Goal: Task Accomplishment & Management: Use online tool/utility

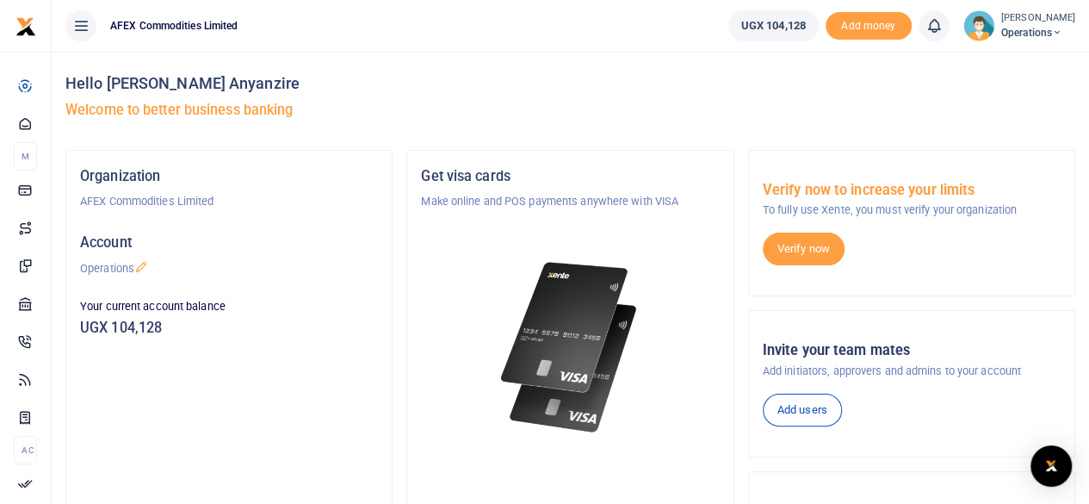
drag, startPoint x: 0, startPoint y: 0, endPoint x: 528, endPoint y: 345, distance: 630.8
click at [528, 345] on img at bounding box center [570, 347] width 149 height 192
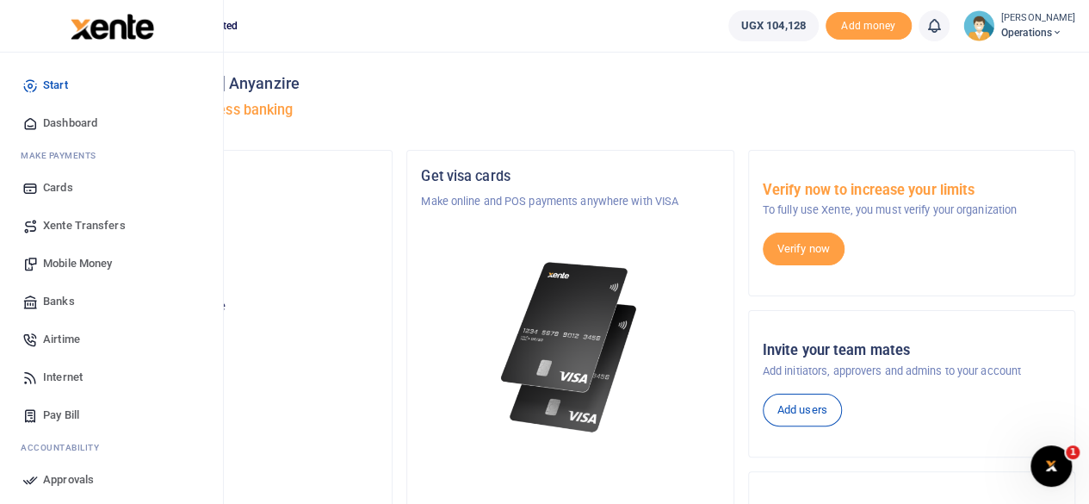
click at [88, 261] on span "Mobile Money" at bounding box center [77, 263] width 69 height 17
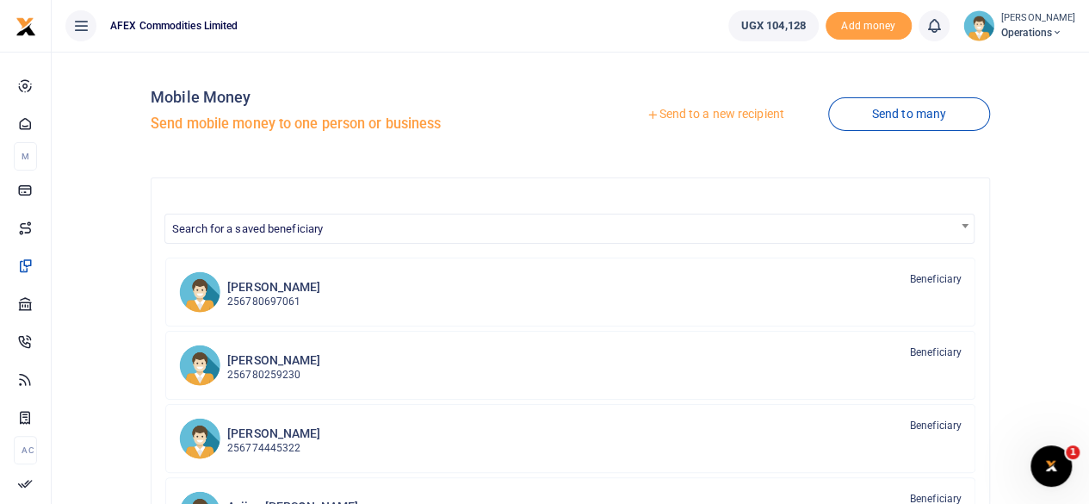
click at [736, 118] on link "Send to a new recipient" at bounding box center [715, 114] width 225 height 31
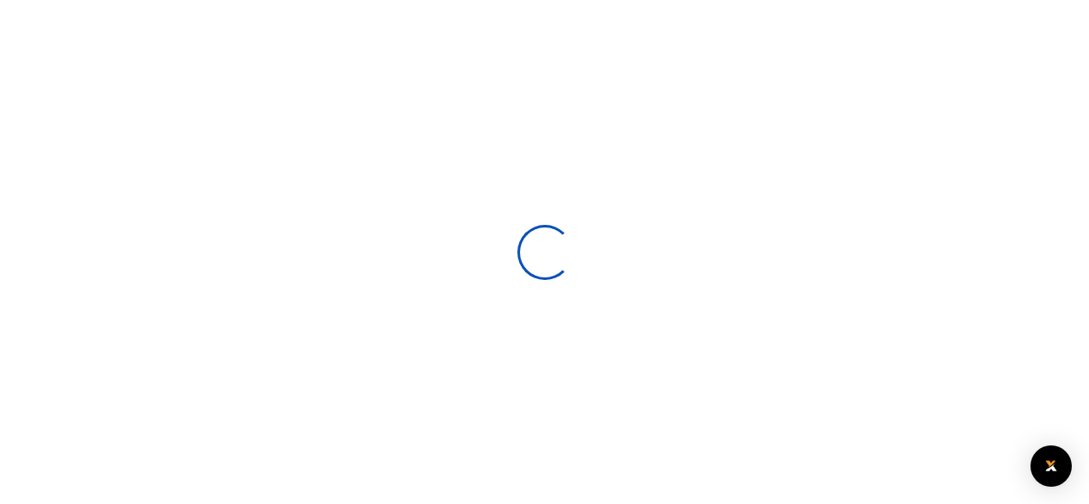
select select
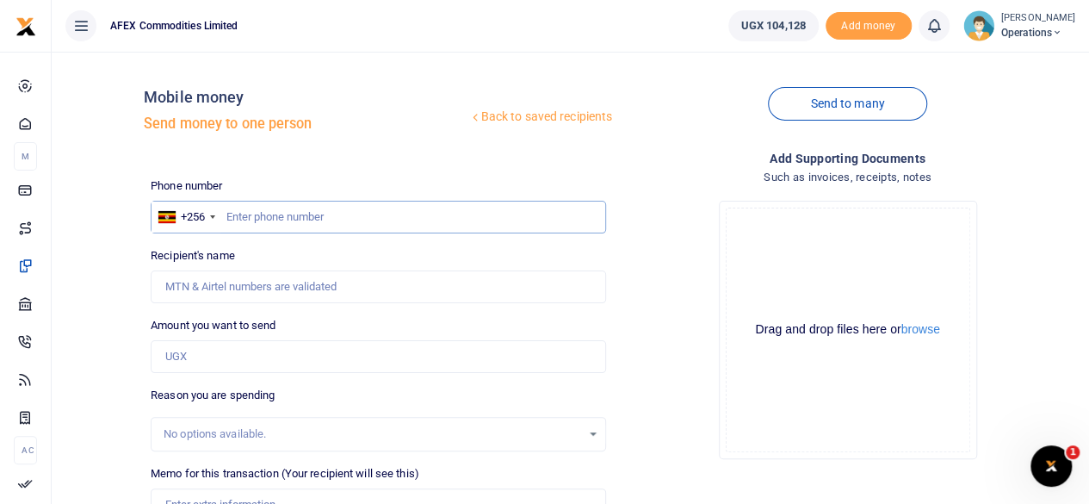
click at [329, 214] on input "text" at bounding box center [379, 217] width 456 height 33
type input "786078879"
type input "[PERSON_NAME]"
type input "786078879"
click at [257, 343] on input "Amount you want to send" at bounding box center [379, 356] width 456 height 33
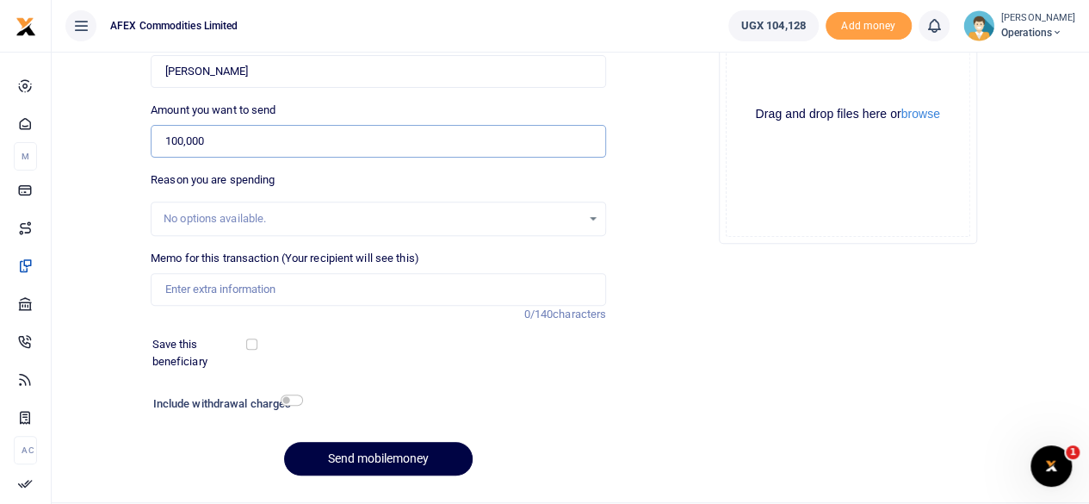
scroll to position [227, 0]
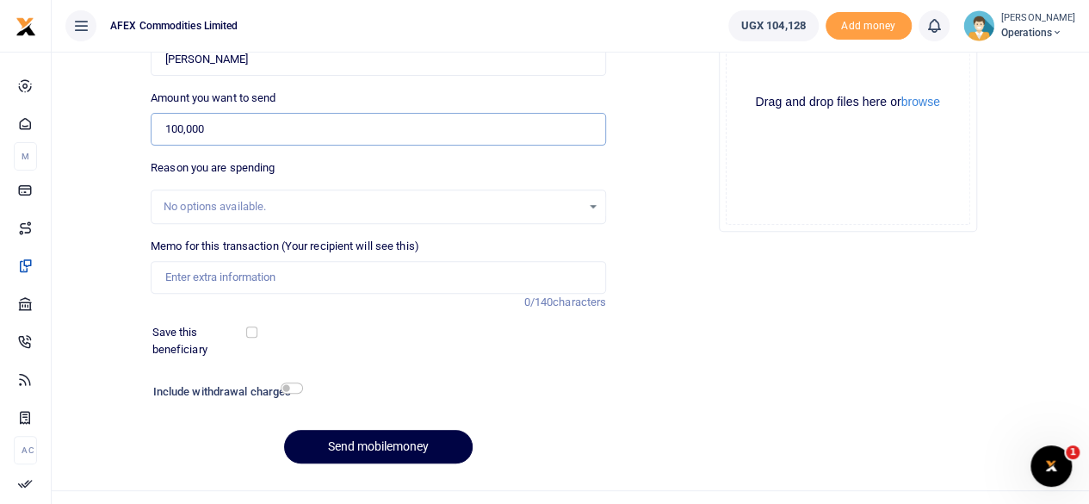
type input "100,000"
click at [389, 282] on input "Memo for this transaction (Your recipient will see this)" at bounding box center [379, 277] width 456 height 33
type input "security part payment"
click at [376, 451] on button "Send mobilemoney" at bounding box center [378, 447] width 189 height 34
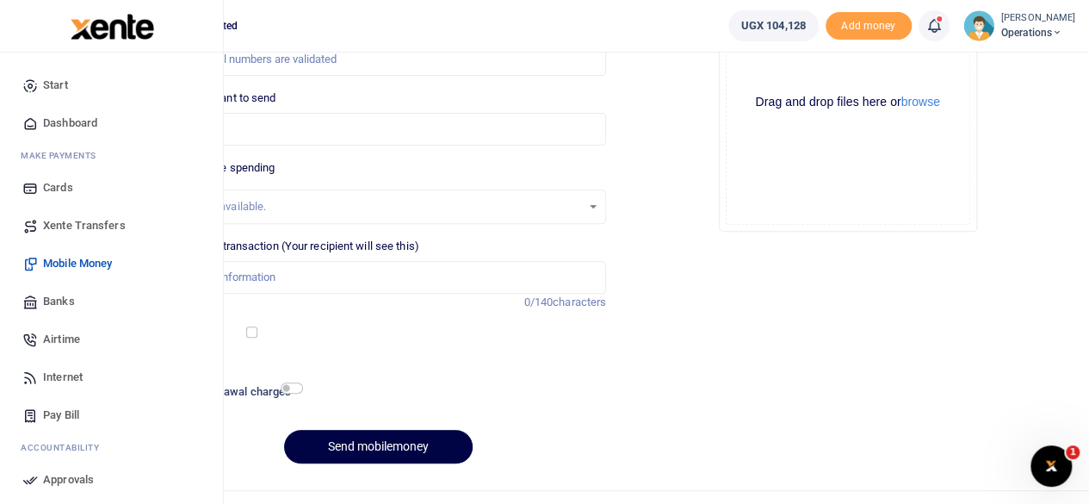
click at [95, 115] on span "Dashboard" at bounding box center [70, 123] width 54 height 17
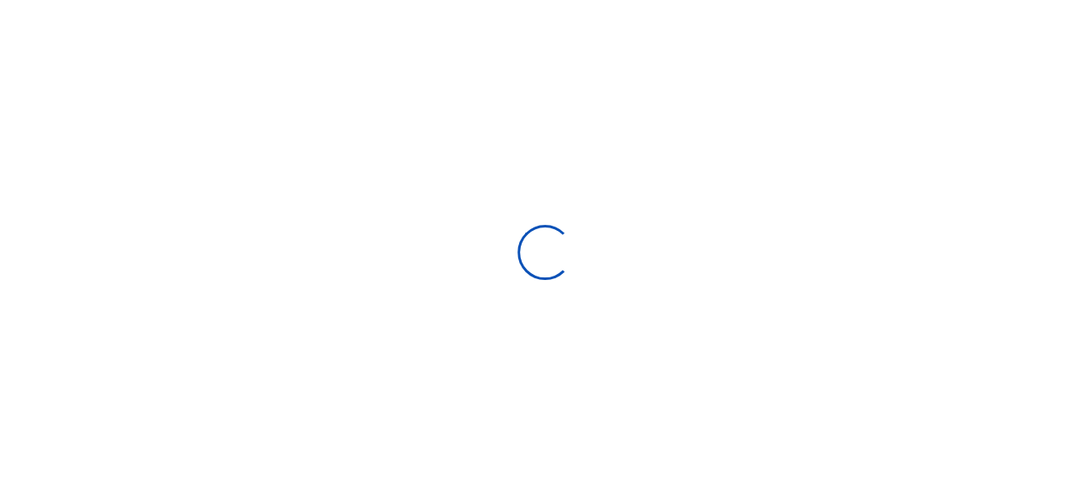
scroll to position [14, 14]
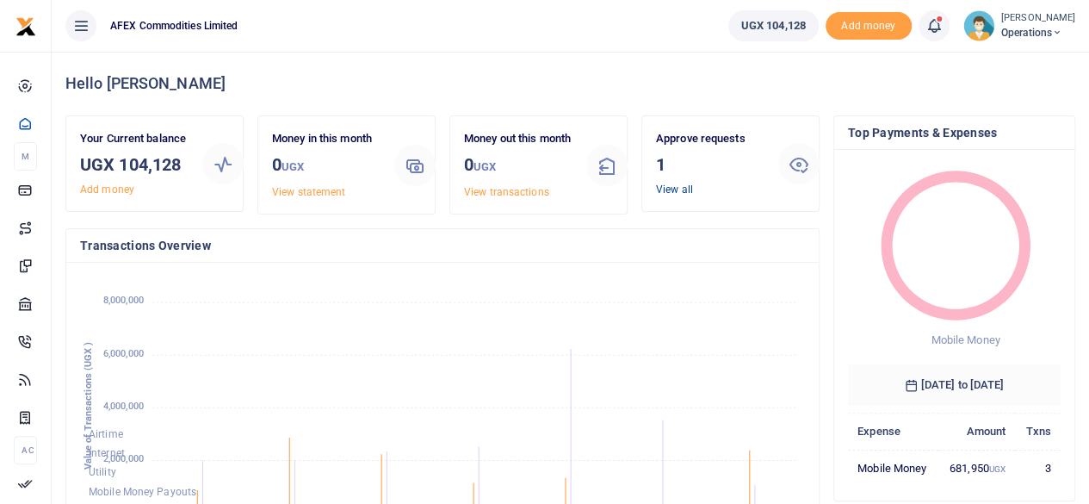
click at [684, 190] on link "View all" at bounding box center [674, 189] width 37 height 12
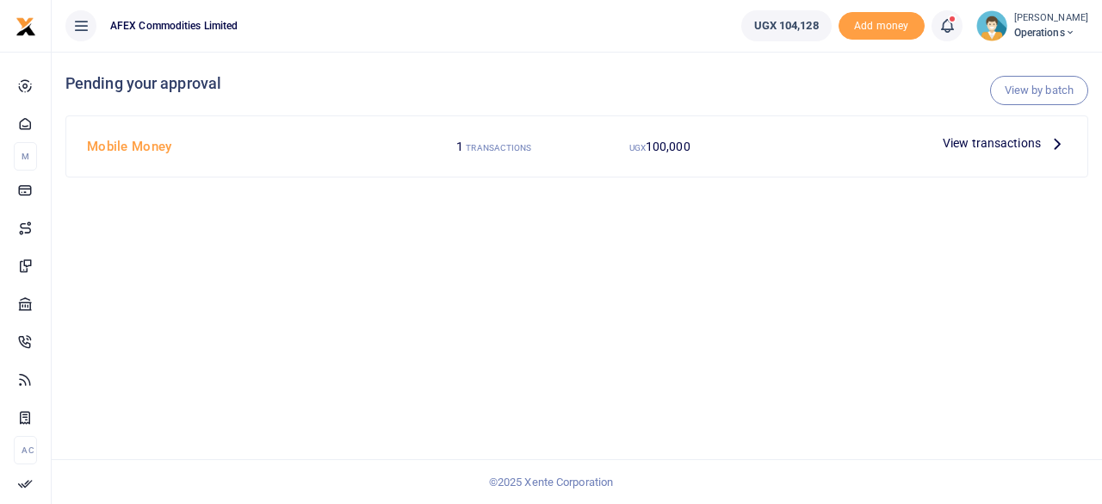
click at [1009, 137] on span "View transactions" at bounding box center [992, 142] width 98 height 19
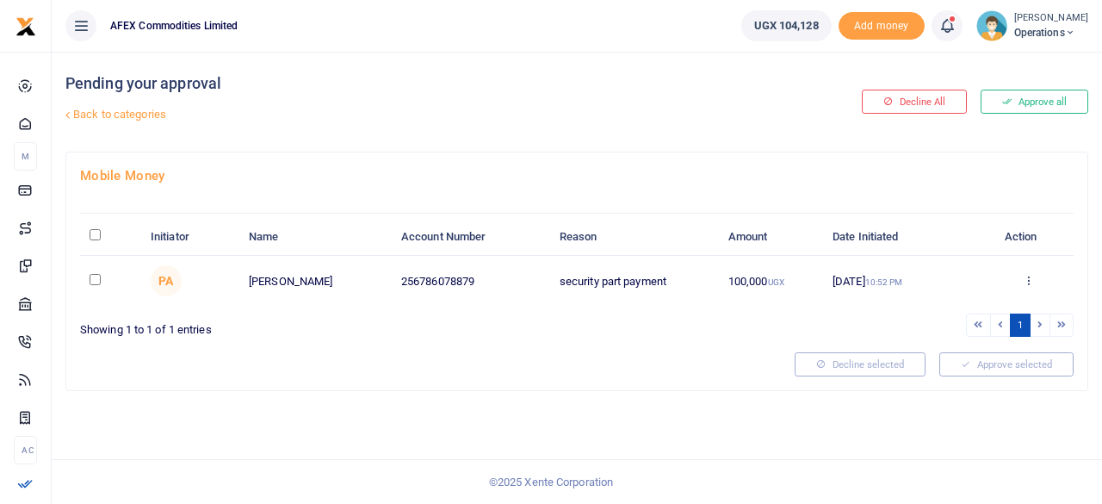
click at [1027, 278] on icon at bounding box center [1028, 280] width 11 height 12
click at [978, 310] on link "Approve" at bounding box center [966, 308] width 136 height 24
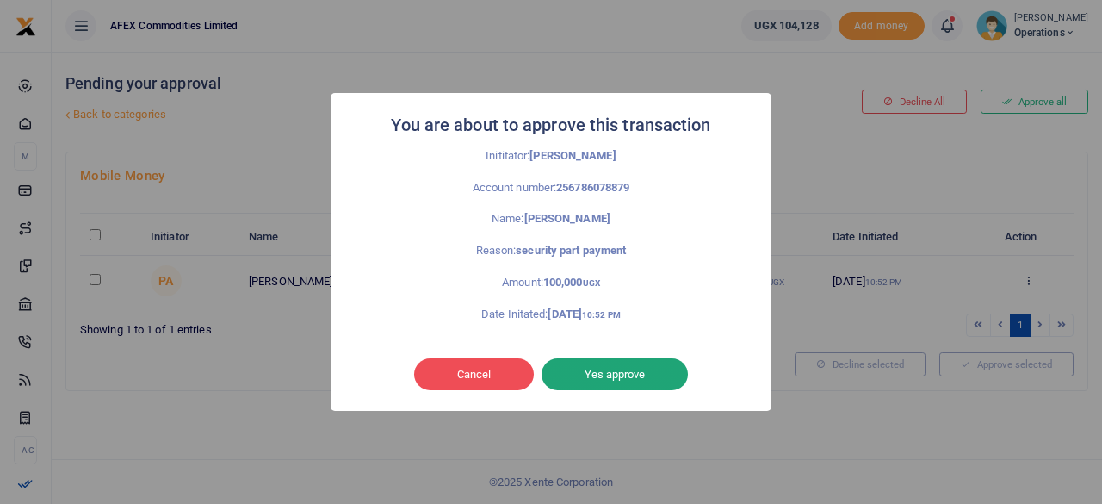
click at [629, 381] on button "Yes approve" at bounding box center [615, 374] width 146 height 33
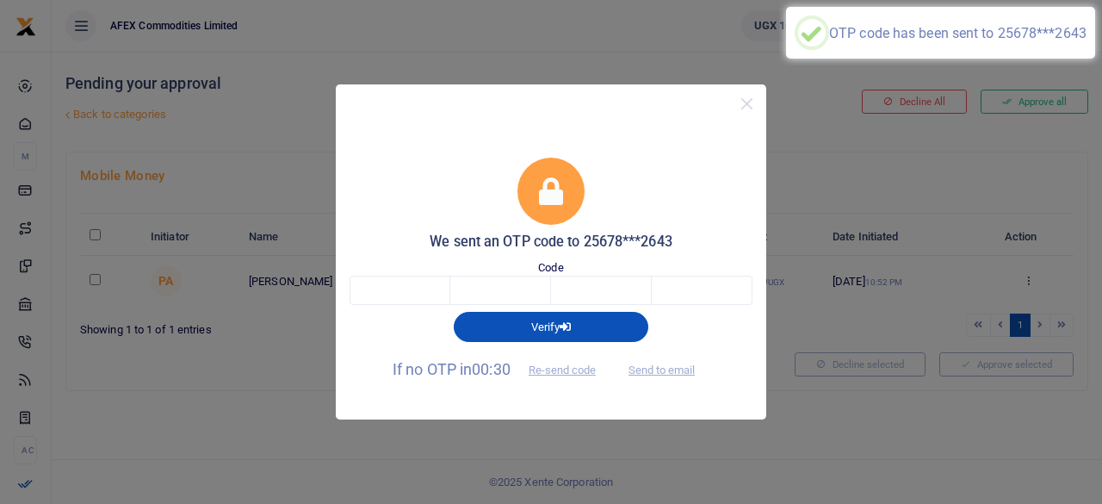
click at [425, 349] on form "We sent an OTP code to 25678***2643 Code Verify If no OTP in 00:30 Re-send code…" at bounding box center [551, 271] width 403 height 227
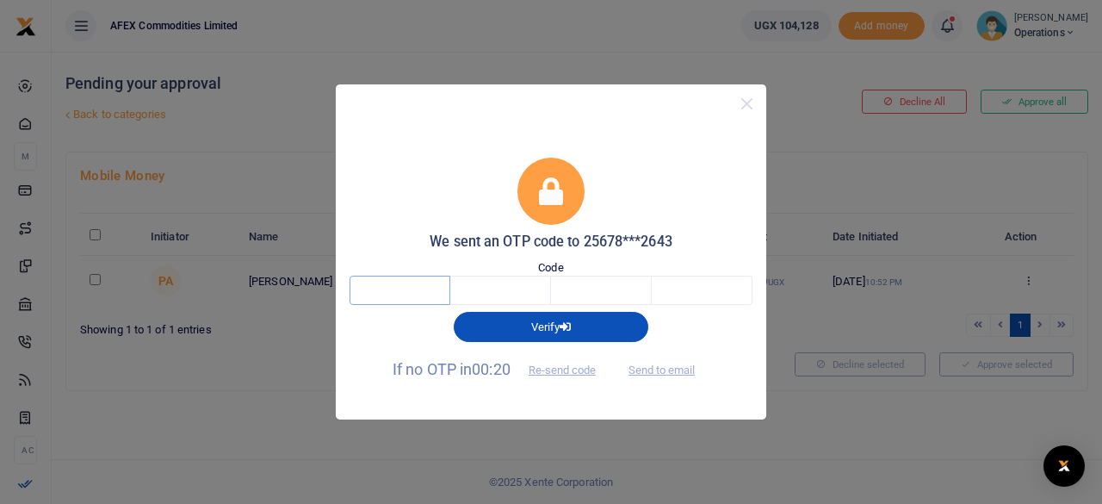
click at [394, 289] on input "text" at bounding box center [400, 290] width 101 height 29
type input "3"
type input "8"
type input "2"
type input "7"
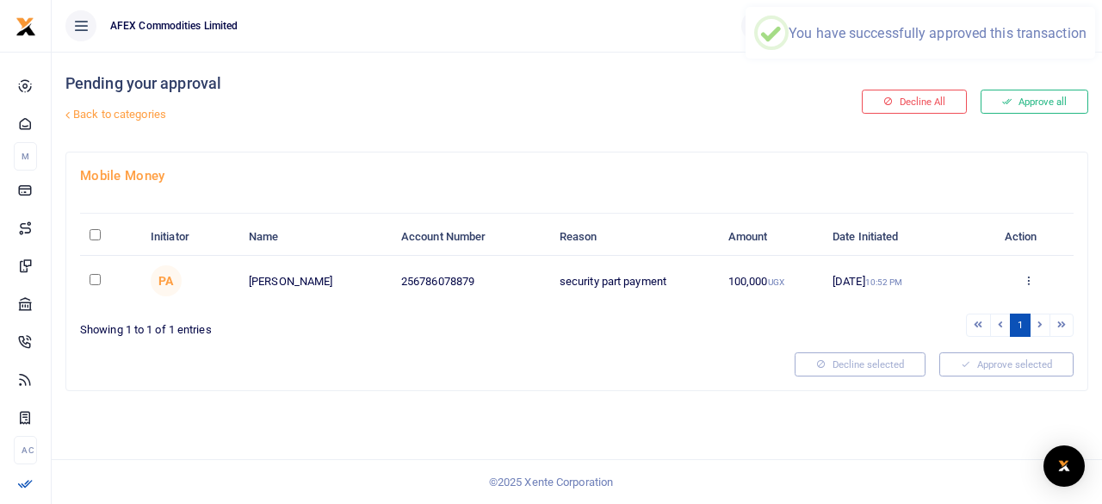
click at [394, 289] on td "256786078879" at bounding box center [471, 281] width 158 height 50
